Goal: Information Seeking & Learning: Learn about a topic

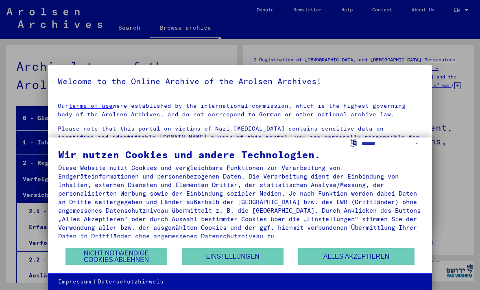
scroll to position [617, 0]
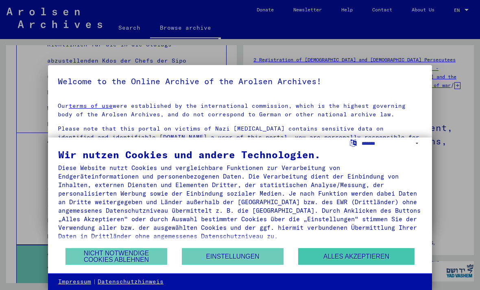
click at [376, 254] on button "Alles akzeptieren" at bounding box center [356, 256] width 116 height 17
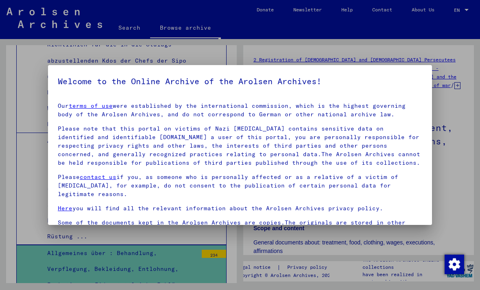
click at [454, 201] on div at bounding box center [240, 145] width 480 height 290
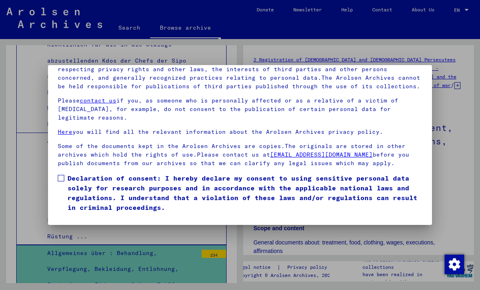
scroll to position [87, 0]
click at [80, 216] on button "I agree" at bounding box center [77, 223] width 39 height 15
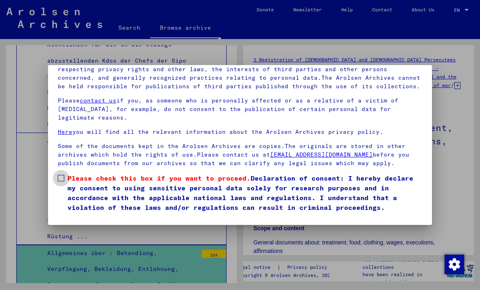
click at [58, 173] on label "Please check this box if you want to proceed. Declaration of consent: I hereby …" at bounding box center [240, 192] width 364 height 39
click at [83, 216] on button "I agree" at bounding box center [77, 223] width 39 height 15
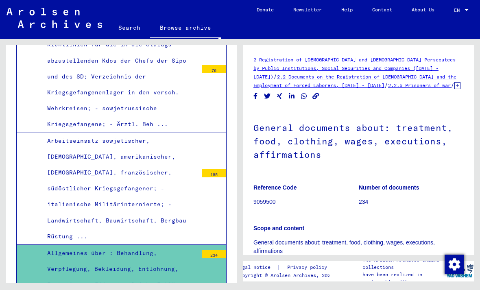
click at [62, 245] on div "Allgemeines über : Behandlung, Verpflegung, Bekleidung, Entlohnung, Exekutionen…" at bounding box center [119, 269] width 157 height 48
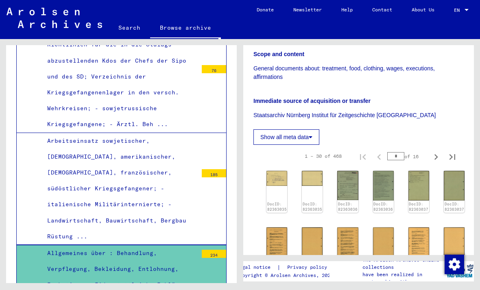
scroll to position [180, 0]
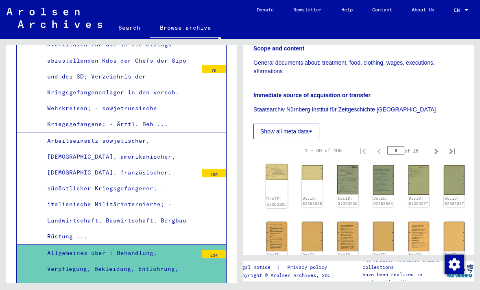
click at [275, 177] on img at bounding box center [277, 171] width 22 height 15
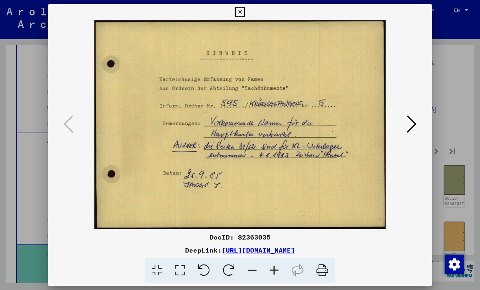
click at [418, 126] on button at bounding box center [411, 124] width 15 height 23
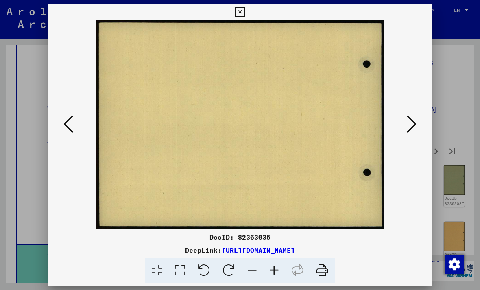
click at [423, 128] on div at bounding box center [240, 124] width 384 height 209
click at [416, 126] on button at bounding box center [411, 124] width 15 height 23
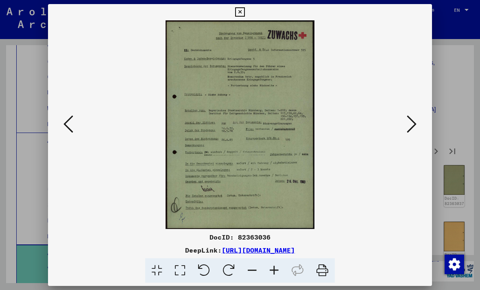
click at [408, 126] on icon at bounding box center [412, 124] width 10 height 20
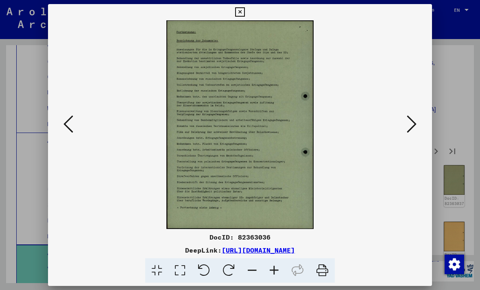
click at [416, 121] on icon at bounding box center [412, 124] width 10 height 20
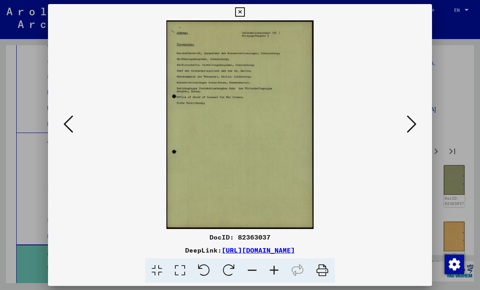
click at [418, 121] on button at bounding box center [411, 124] width 15 height 23
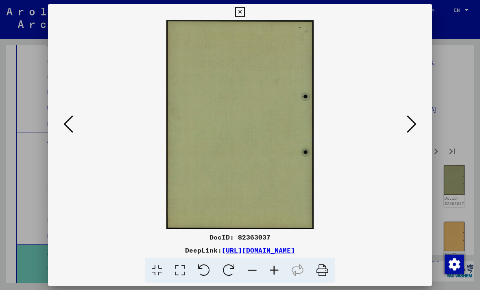
click at [418, 119] on button at bounding box center [411, 124] width 15 height 23
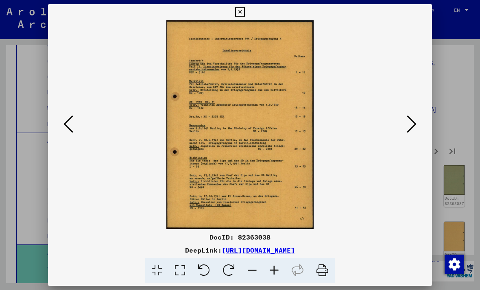
click at [69, 121] on icon at bounding box center [68, 124] width 10 height 20
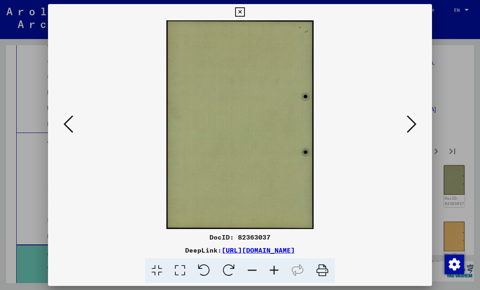
click at [418, 126] on button at bounding box center [411, 124] width 15 height 23
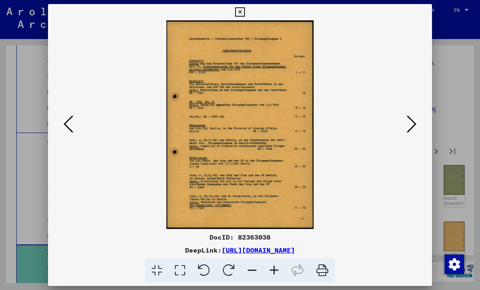
click at [424, 131] on div at bounding box center [240, 124] width 384 height 209
click at [416, 135] on button at bounding box center [411, 124] width 15 height 23
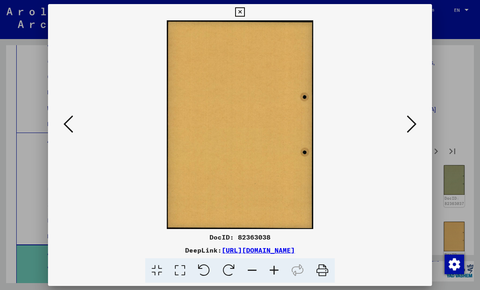
click at [413, 136] on button at bounding box center [411, 124] width 15 height 23
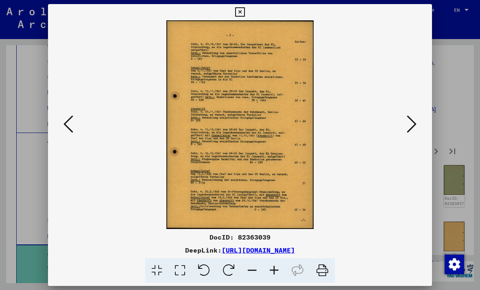
click at [411, 136] on button at bounding box center [411, 124] width 15 height 23
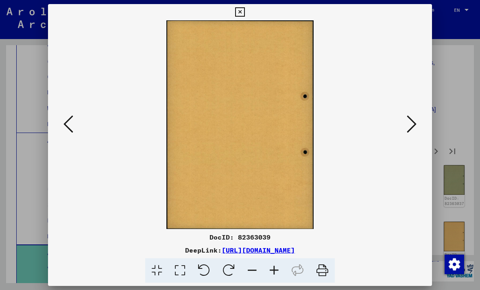
click at [415, 133] on icon at bounding box center [412, 124] width 10 height 20
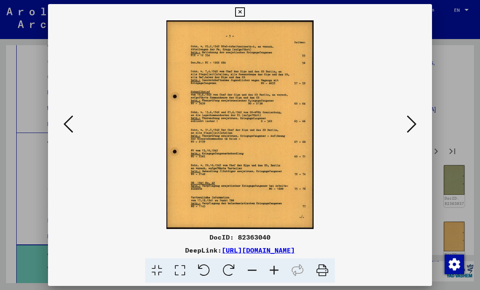
click at [247, 17] on button at bounding box center [240, 12] width 14 height 16
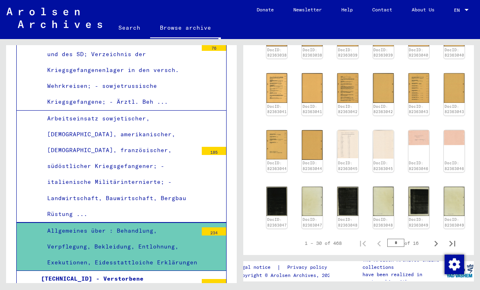
scroll to position [639, 0]
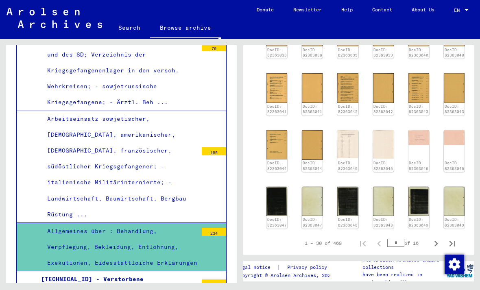
click at [156, 223] on div "Allgemeines über : Behandlung, Verpflegung, Bekleidung, Entlohnung, Exekutionen…" at bounding box center [119, 247] width 157 height 48
click at [155, 223] on div "Allgemeines über : Behandlung, Verpflegung, Bekleidung, Entlohnung, Exekutionen…" at bounding box center [119, 247] width 157 height 48
click at [430, 235] on button "Next page" at bounding box center [436, 243] width 16 height 16
type input "*"
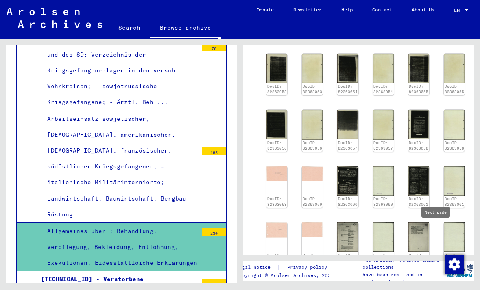
scroll to position [343, 0]
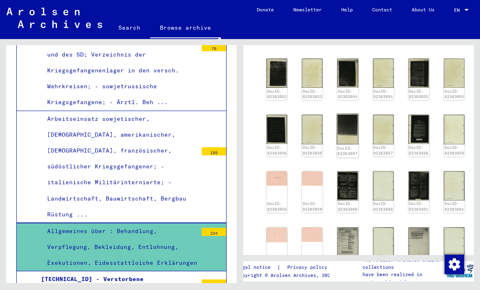
click at [344, 127] on img at bounding box center [348, 129] width 22 height 31
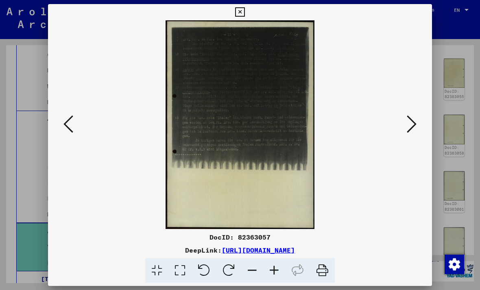
click at [412, 120] on icon at bounding box center [412, 124] width 10 height 20
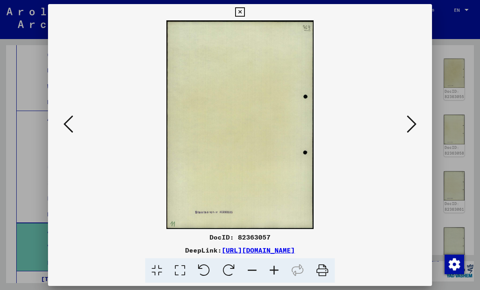
click at [414, 120] on icon at bounding box center [412, 124] width 10 height 20
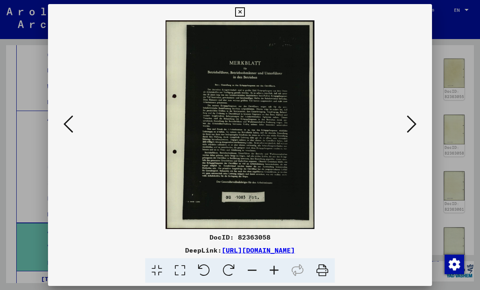
click at [410, 121] on icon at bounding box center [412, 124] width 10 height 20
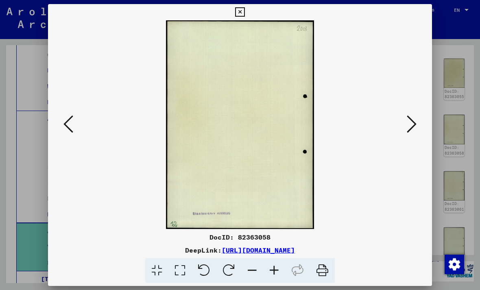
click at [410, 123] on icon at bounding box center [412, 124] width 10 height 20
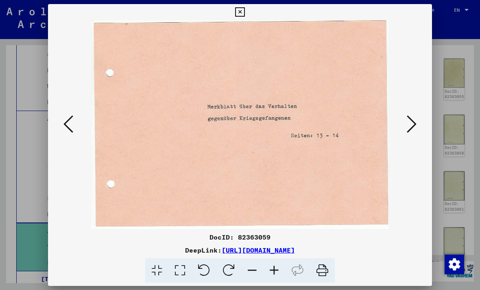
click at [415, 125] on icon at bounding box center [412, 124] width 10 height 20
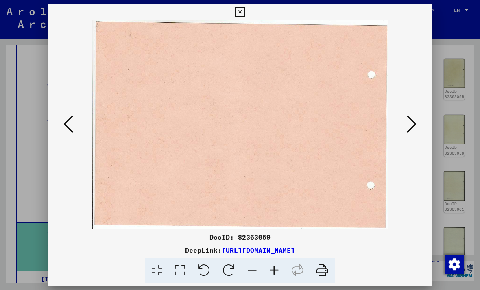
click at [416, 123] on icon at bounding box center [412, 124] width 10 height 20
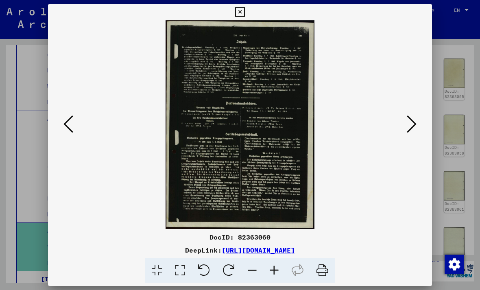
click at [417, 120] on button at bounding box center [411, 124] width 15 height 23
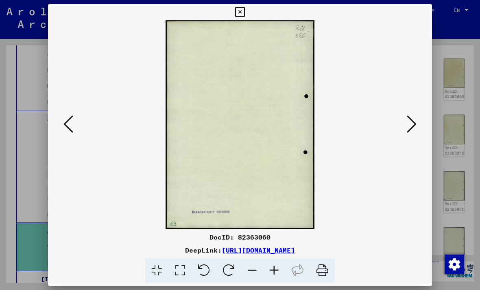
click at [414, 122] on icon at bounding box center [412, 124] width 10 height 20
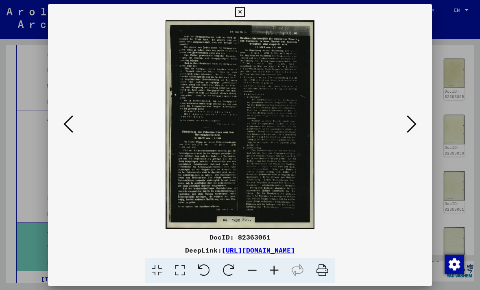
click at [417, 118] on button at bounding box center [411, 124] width 15 height 23
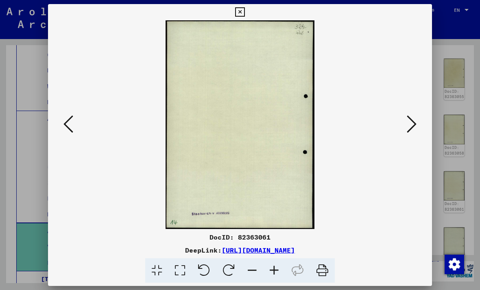
click at [414, 121] on icon at bounding box center [412, 124] width 10 height 20
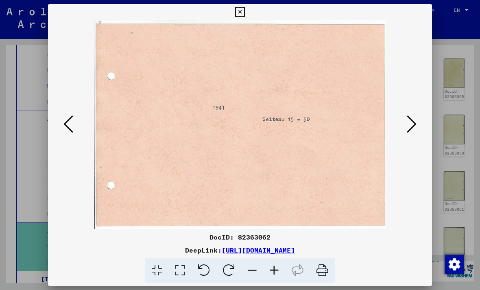
click at [416, 120] on icon at bounding box center [412, 124] width 10 height 20
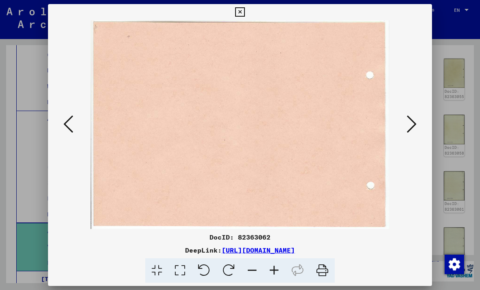
click at [417, 117] on button at bounding box center [411, 124] width 15 height 23
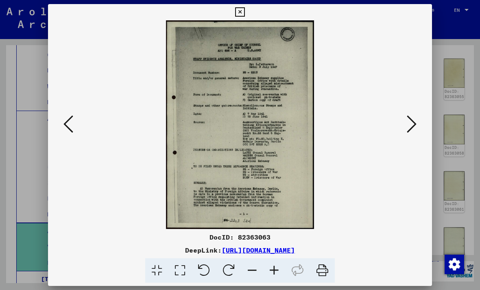
click at [411, 124] on icon at bounding box center [412, 124] width 10 height 20
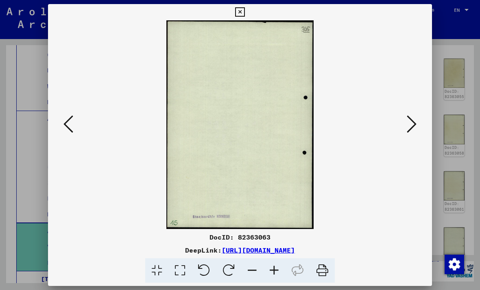
click at [412, 124] on icon at bounding box center [412, 124] width 10 height 20
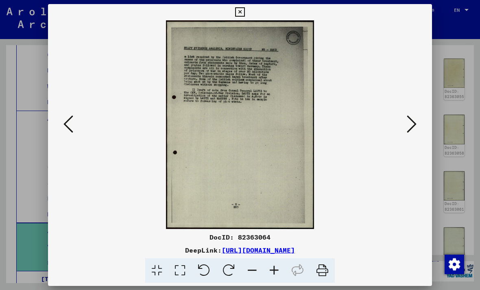
click at [414, 122] on icon at bounding box center [412, 124] width 10 height 20
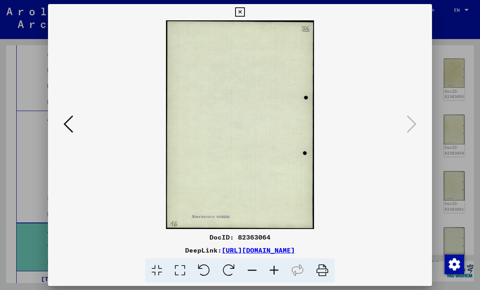
click at [247, 15] on button at bounding box center [240, 12] width 14 height 16
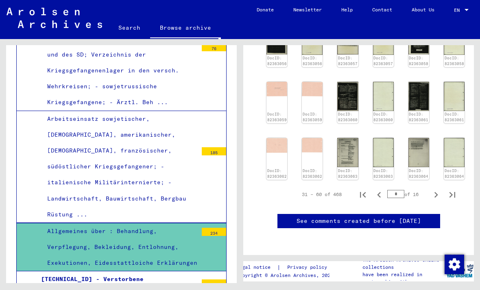
scroll to position [480, 0]
click at [379, 189] on icon "Previous page" at bounding box center [378, 194] width 11 height 11
type input "*"
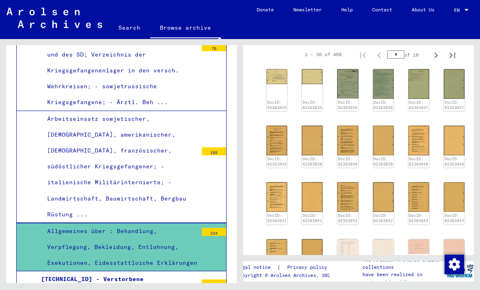
scroll to position [257, 0]
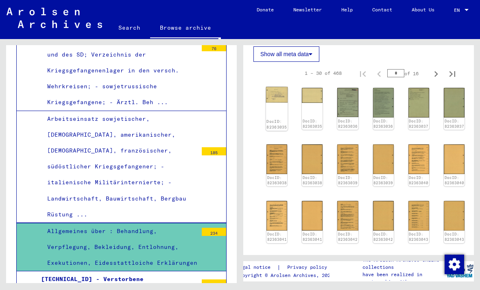
click at [279, 98] on img at bounding box center [277, 94] width 22 height 15
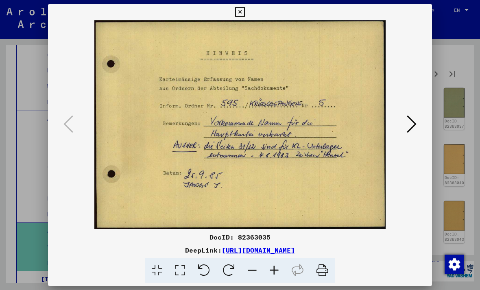
click at [295, 251] on link "[URL][DOMAIN_NAME]" at bounding box center [258, 250] width 73 height 8
